Goal: Task Accomplishment & Management: Manage account settings

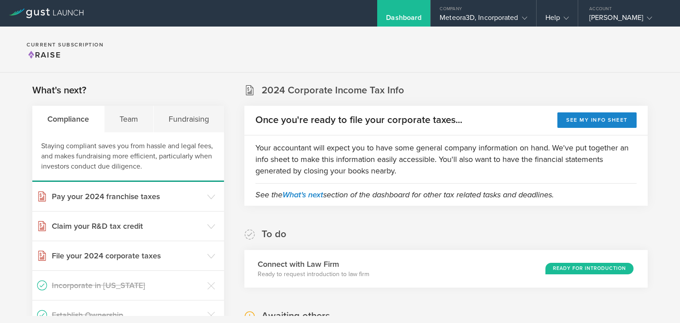
scroll to position [105, 0]
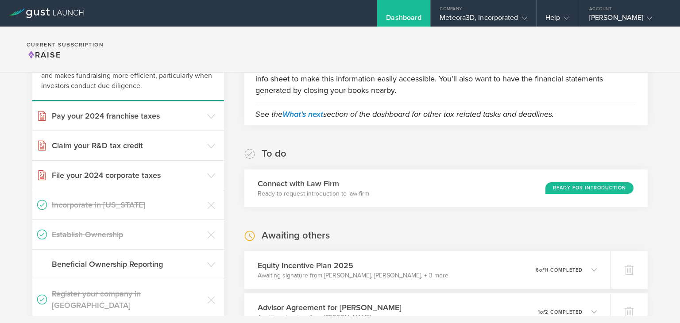
scroll to position [124, 0]
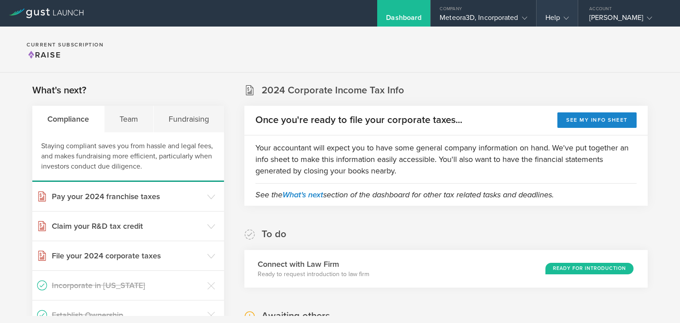
click at [553, 15] on div "Help" at bounding box center [557, 19] width 23 height 13
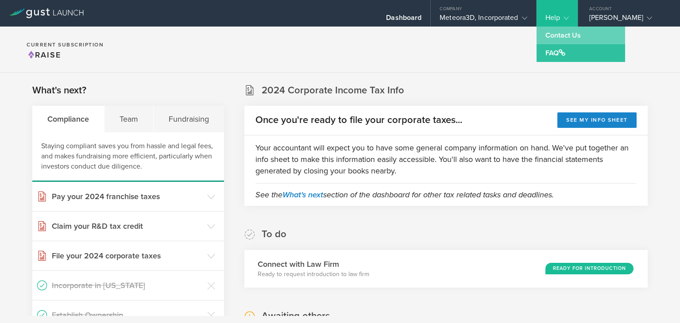
click at [562, 33] on link "Contact Us" at bounding box center [581, 36] width 89 height 18
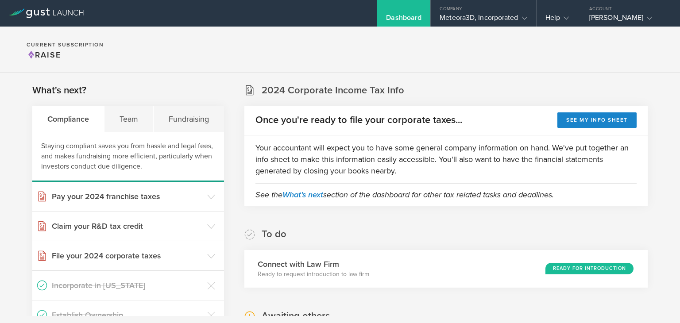
click at [440, 66] on section "Current Subscription Raise" at bounding box center [340, 50] width 680 height 46
click at [64, 16] on icon at bounding box center [46, 13] width 75 height 10
click at [613, 22] on div "[PERSON_NAME]" at bounding box center [626, 19] width 75 height 13
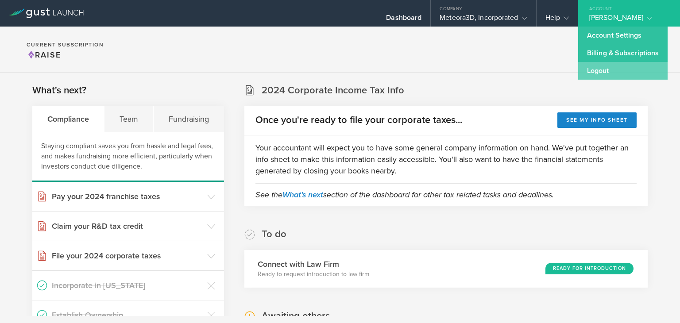
click at [618, 69] on link "Logout" at bounding box center [622, 71] width 89 height 18
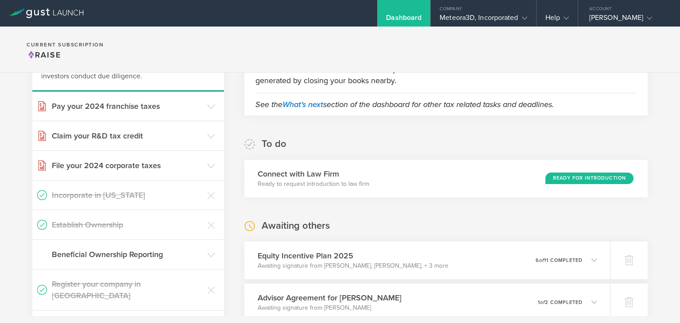
scroll to position [129, 0]
